Goal: Task Accomplishment & Management: Use online tool/utility

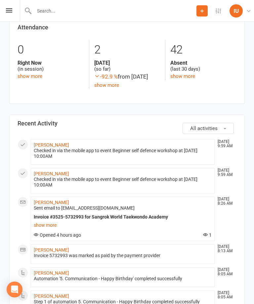
scroll to position [118, 0]
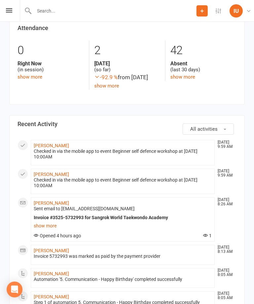
click at [189, 147] on li "[PERSON_NAME] [DATE] 9:59 AM Checked in via the mobile app to event Beginner se…" at bounding box center [123, 152] width 184 height 25
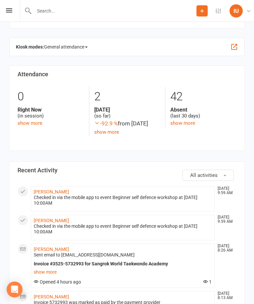
scroll to position [68, 0]
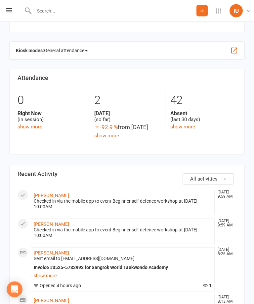
click at [114, 133] on link "show more" at bounding box center [106, 136] width 25 height 6
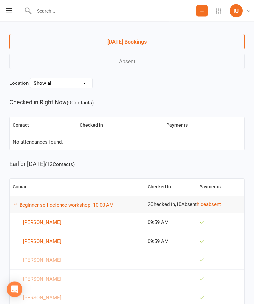
scroll to position [23, 0]
click at [108, 199] on td "Beginner self defence workshop - 10:00 AM" at bounding box center [77, 205] width 135 height 18
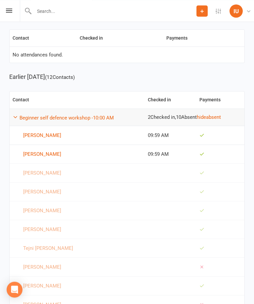
scroll to position [89, 0]
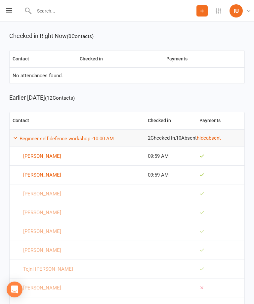
click at [203, 211] on td at bounding box center [220, 212] width 48 height 19
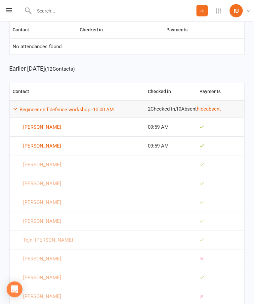
scroll to position [118, 0]
click at [39, 177] on td "[PERSON_NAME]" at bounding box center [77, 183] width 135 height 19
click at [43, 183] on link "[PERSON_NAME]" at bounding box center [77, 184] width 129 height 8
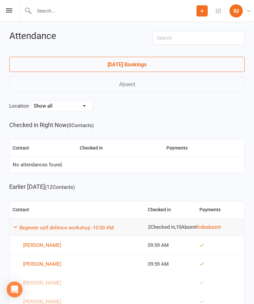
click at [12, 4] on div "Prospect Member Non-attending contact Class / event Appointment Grading event T…" at bounding box center [127, 11] width 254 height 22
click at [130, 60] on link "[DATE] Bookings" at bounding box center [126, 64] width 235 height 15
click at [10, 5] on div "Prospect Member Non-attending contact Class / event Appointment Grading event T…" at bounding box center [127, 11] width 254 height 22
click at [13, 9] on div "Prospect Member Non-attending contact Class / event Appointment Grading event T…" at bounding box center [127, 11] width 254 height 22
click at [9, 10] on icon at bounding box center [9, 10] width 6 height 4
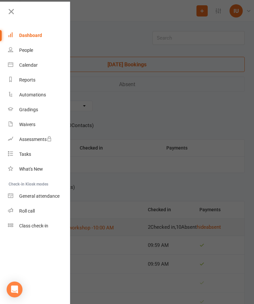
click at [25, 62] on link "Calendar" at bounding box center [39, 65] width 62 height 15
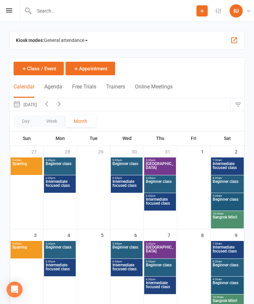
click at [10, 7] on div "Prospect Member Non-attending contact Class / event Appointment Grading event T…" at bounding box center [127, 11] width 254 height 22
click at [11, 8] on icon at bounding box center [9, 10] width 6 height 4
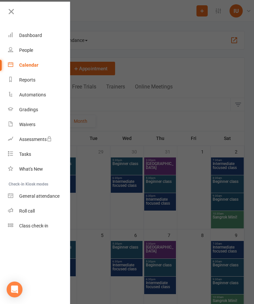
click at [26, 190] on link "General attendance" at bounding box center [39, 196] width 62 height 15
click at [29, 223] on link "Class check-in" at bounding box center [39, 226] width 62 height 15
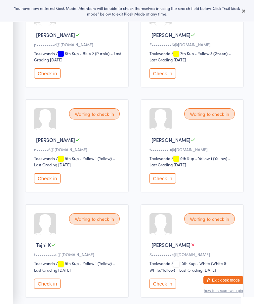
scroll to position [124, 0]
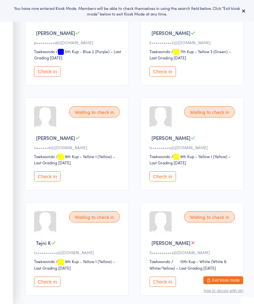
click at [169, 75] on button "Check in" at bounding box center [162, 71] width 26 height 10
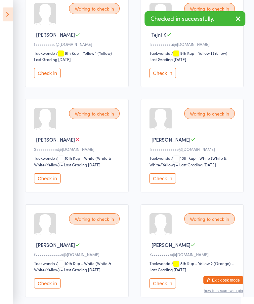
scroll to position [473, 0]
